Goal: Use online tool/utility: Utilize a website feature to perform a specific function

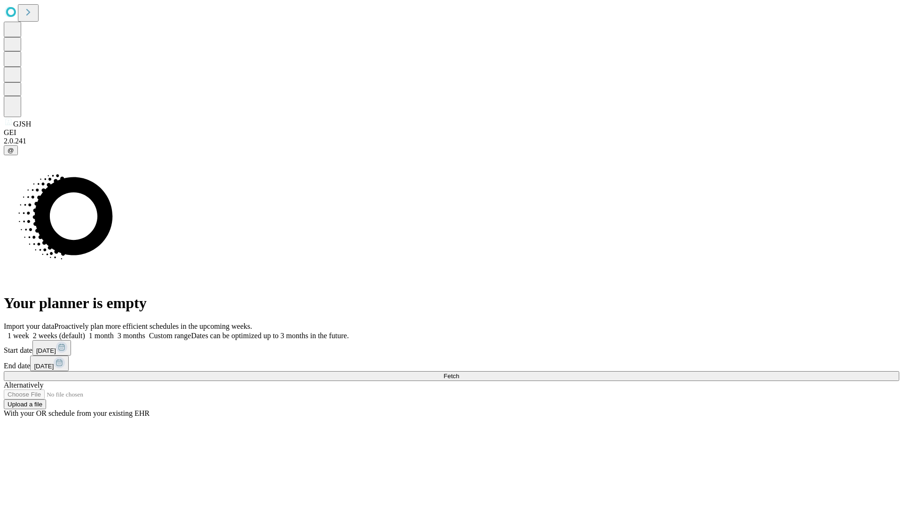
click at [459, 372] on span "Fetch" at bounding box center [452, 375] width 16 height 7
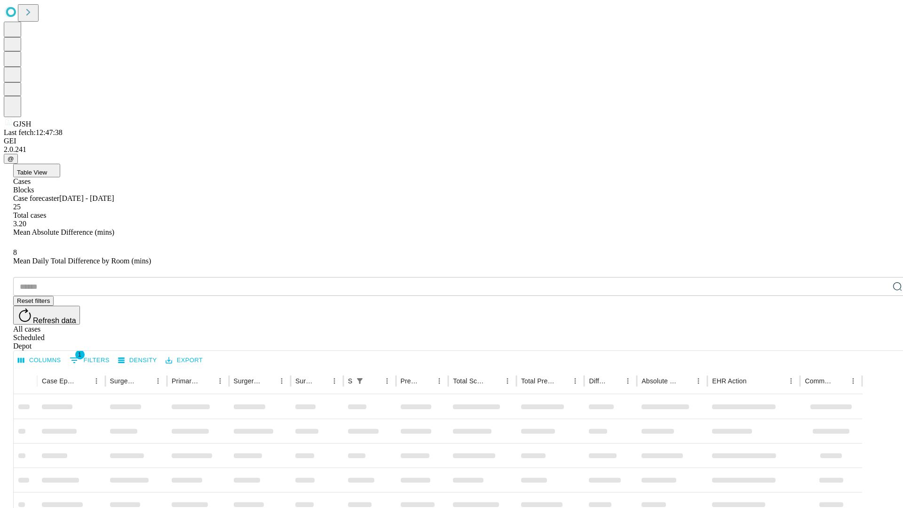
click at [47, 169] on span "Table View" at bounding box center [32, 172] width 30 height 7
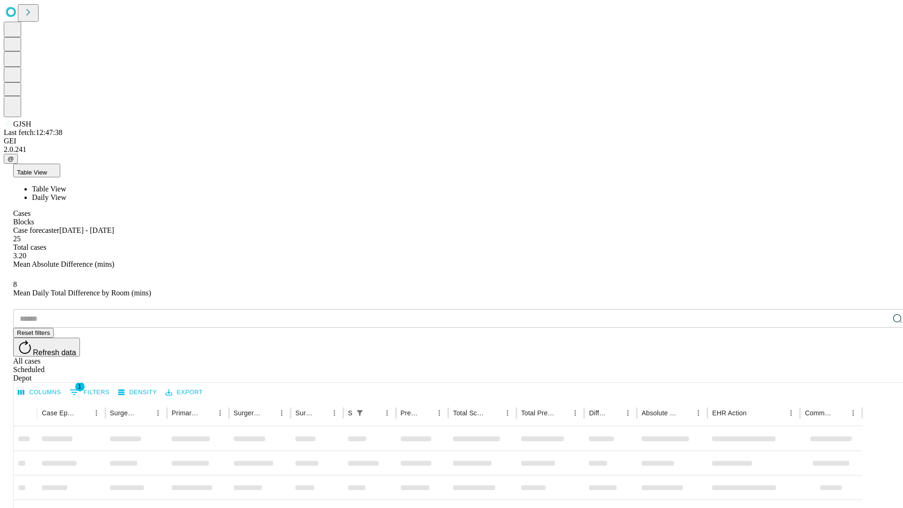
click at [66, 193] on span "Daily View" at bounding box center [49, 197] width 34 height 8
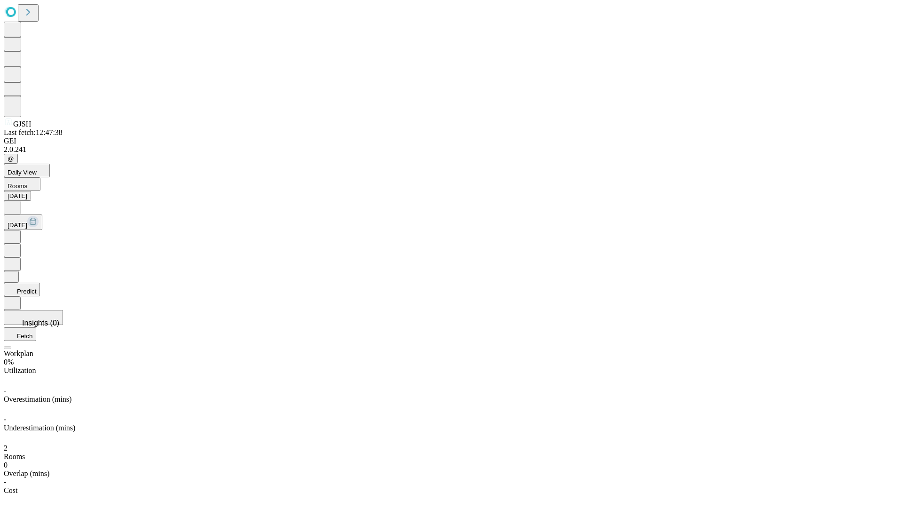
click at [40, 283] on button "Predict" at bounding box center [22, 290] width 36 height 14
